Goal: Task Accomplishment & Management: Manage account settings

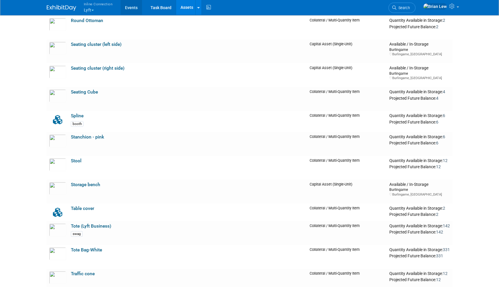
click at [130, 9] on link "Events" at bounding box center [131, 7] width 21 height 15
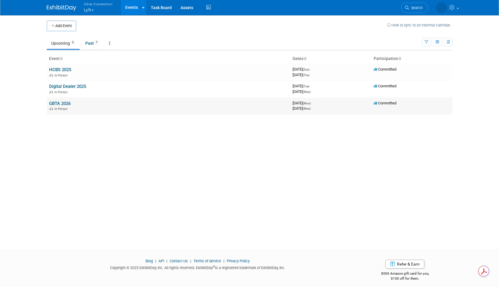
click at [59, 104] on link "GBTA 2026" at bounding box center [59, 103] width 21 height 5
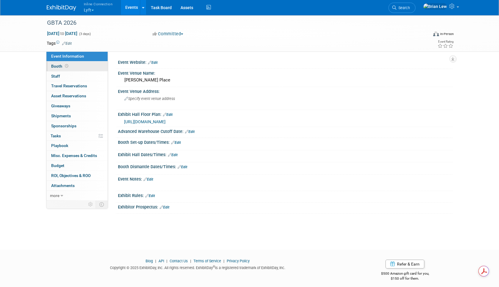
click at [78, 67] on link "Booth" at bounding box center [77, 67] width 61 height 10
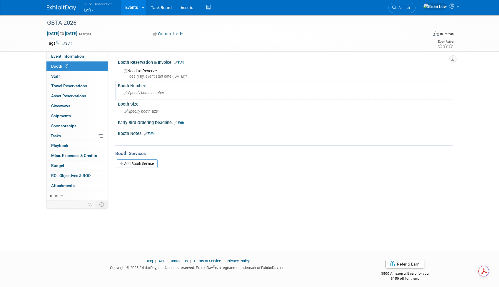
click at [145, 94] on span "Specify booth number" at bounding box center [144, 93] width 40 height 4
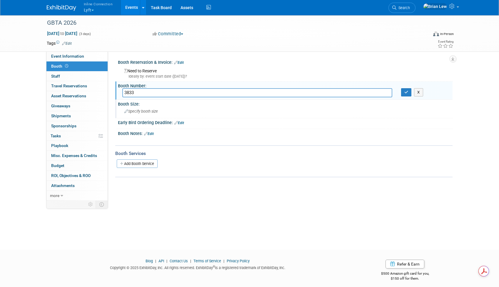
type input "3833"
click at [150, 111] on span "Specify booth size" at bounding box center [141, 111] width 34 height 4
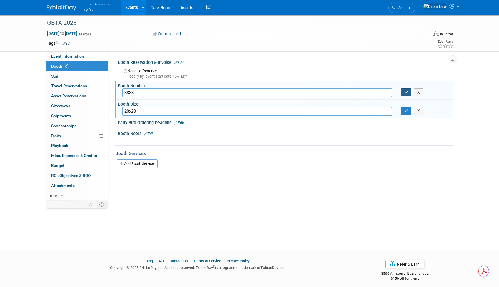
type input "20x20"
click at [407, 93] on icon "button" at bounding box center [407, 92] width 4 height 4
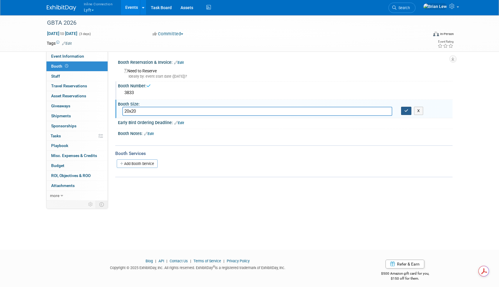
click at [407, 109] on icon "button" at bounding box center [407, 111] width 4 height 4
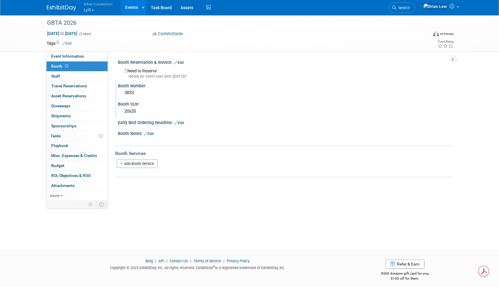
click at [184, 62] on link "Edit" at bounding box center [179, 63] width 10 height 4
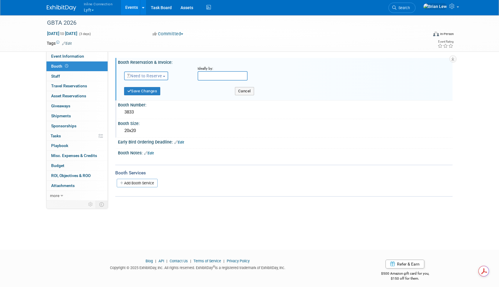
click at [150, 77] on span "Need to Reserve" at bounding box center [144, 76] width 35 height 5
click at [150, 91] on link "Reserved" at bounding box center [155, 94] width 63 height 8
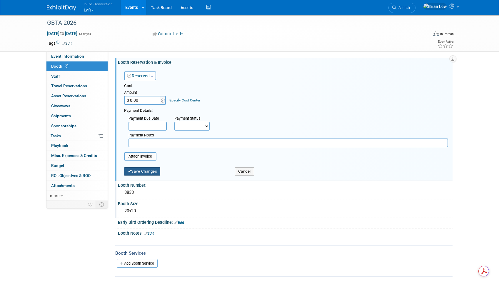
click at [149, 175] on button "Save Changes" at bounding box center [142, 171] width 36 height 8
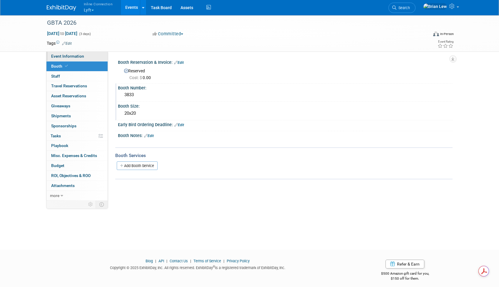
click at [80, 54] on span "Event Information" at bounding box center [67, 56] width 33 height 5
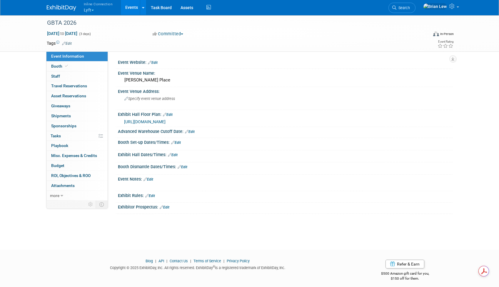
click at [94, 11] on button "Inline Connection Lyft" at bounding box center [101, 7] width 37 height 15
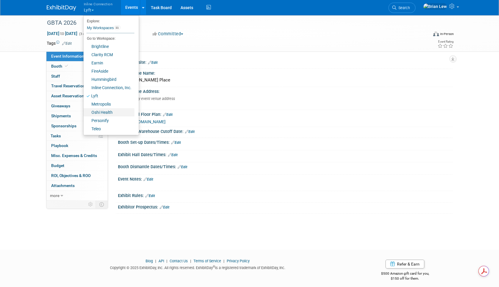
click at [116, 112] on link "Oshi Health" at bounding box center [109, 112] width 51 height 8
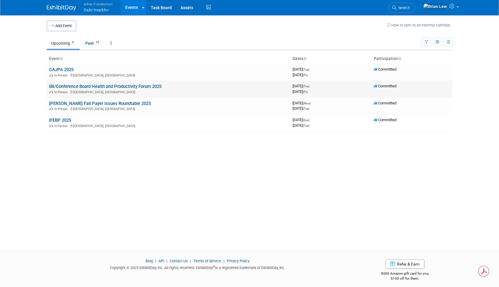
click at [129, 87] on link "IBI/Conference Board Health and Productivity Forum 2025" at bounding box center [105, 86] width 112 height 5
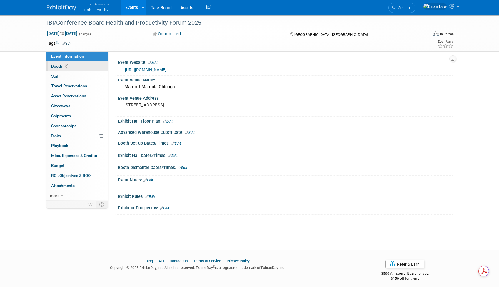
click at [84, 64] on link "Booth" at bounding box center [77, 67] width 61 height 10
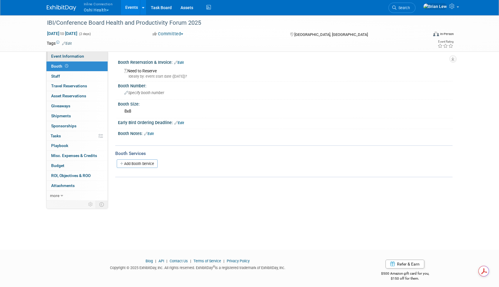
click at [94, 56] on link "Event Information" at bounding box center [77, 57] width 61 height 10
